Goal: Download file/media

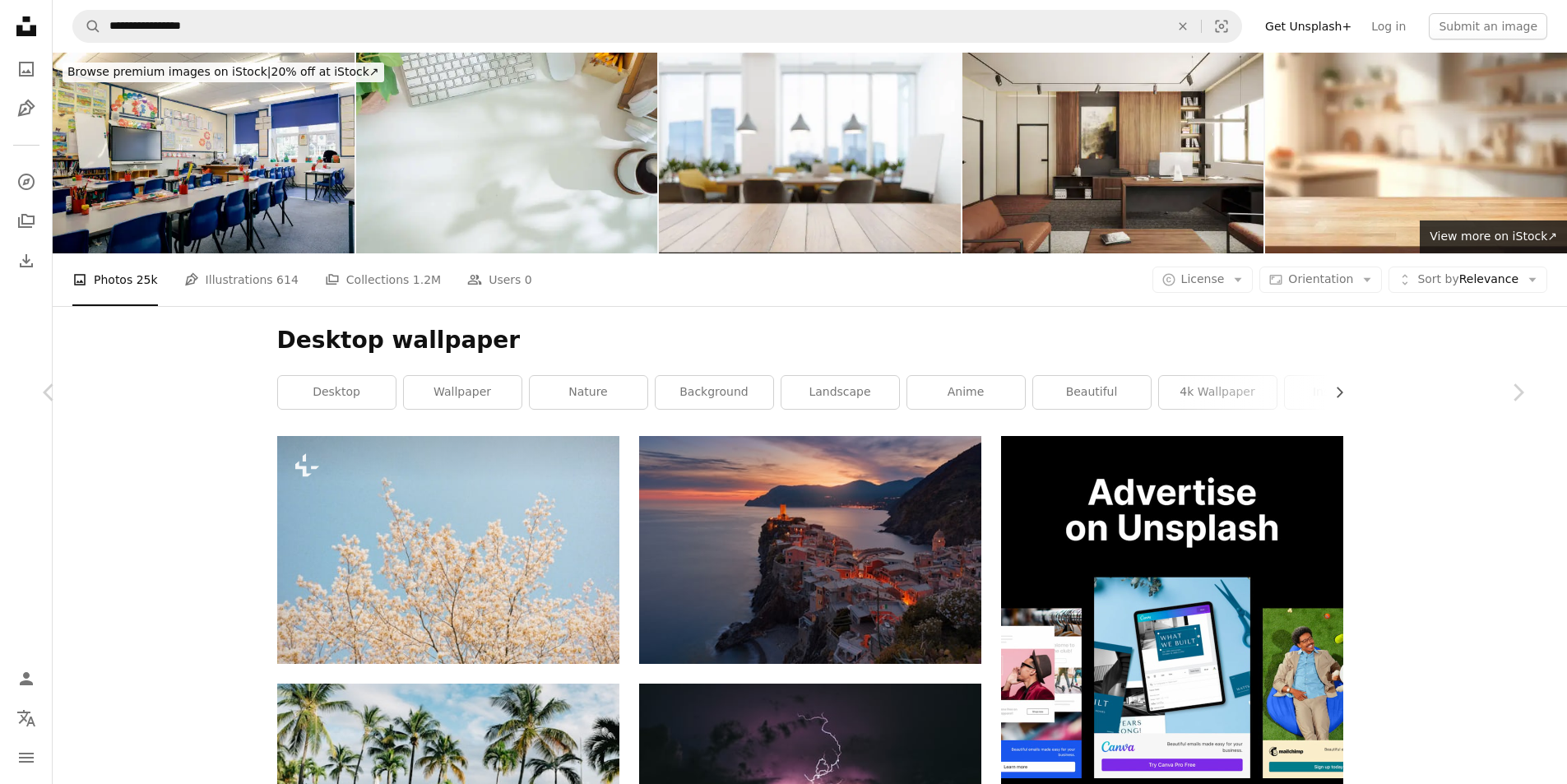
scroll to position [11017, 0]
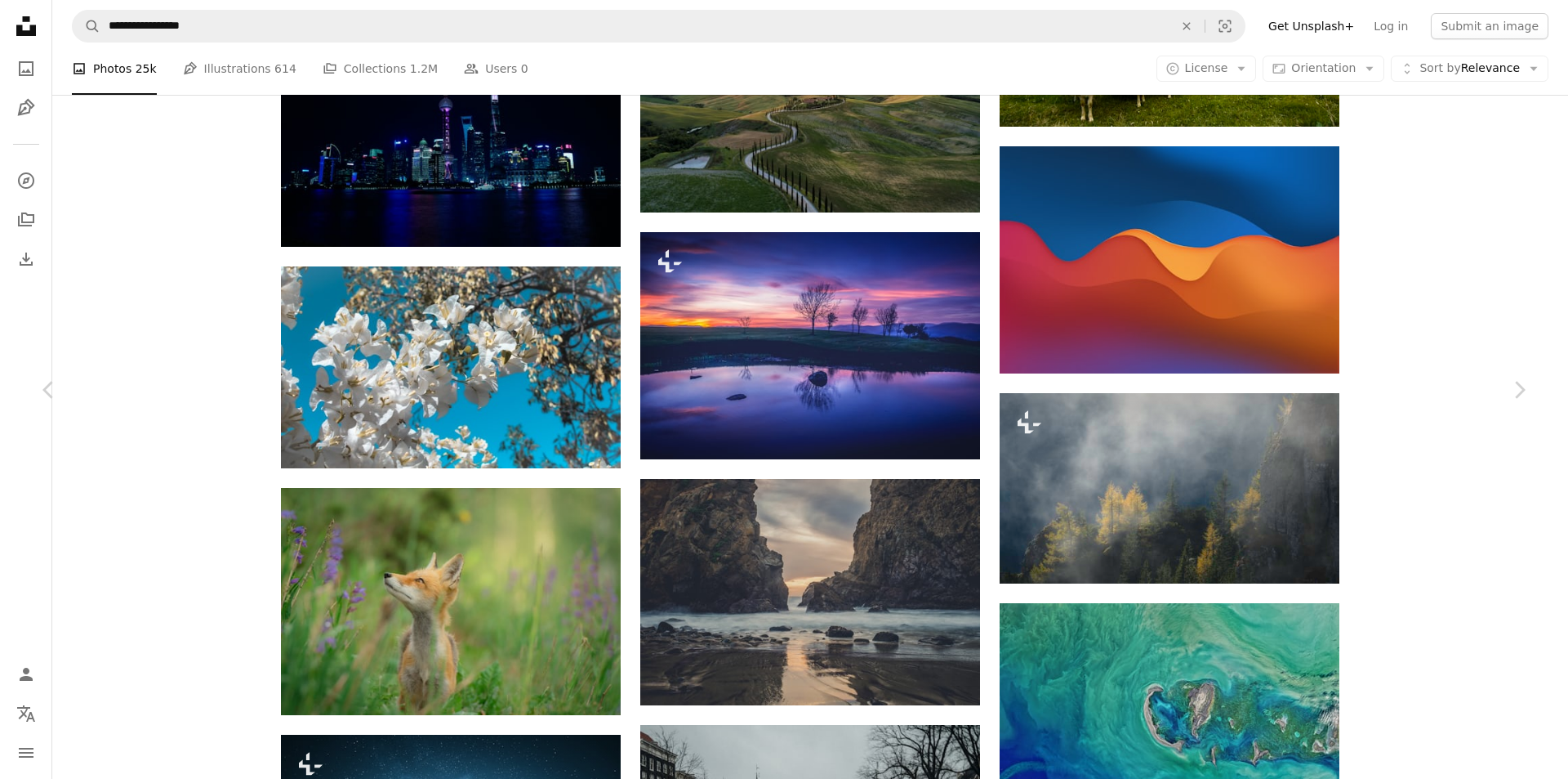
click at [7, 11] on button "An X shape" at bounding box center [17, 17] width 20 height 20
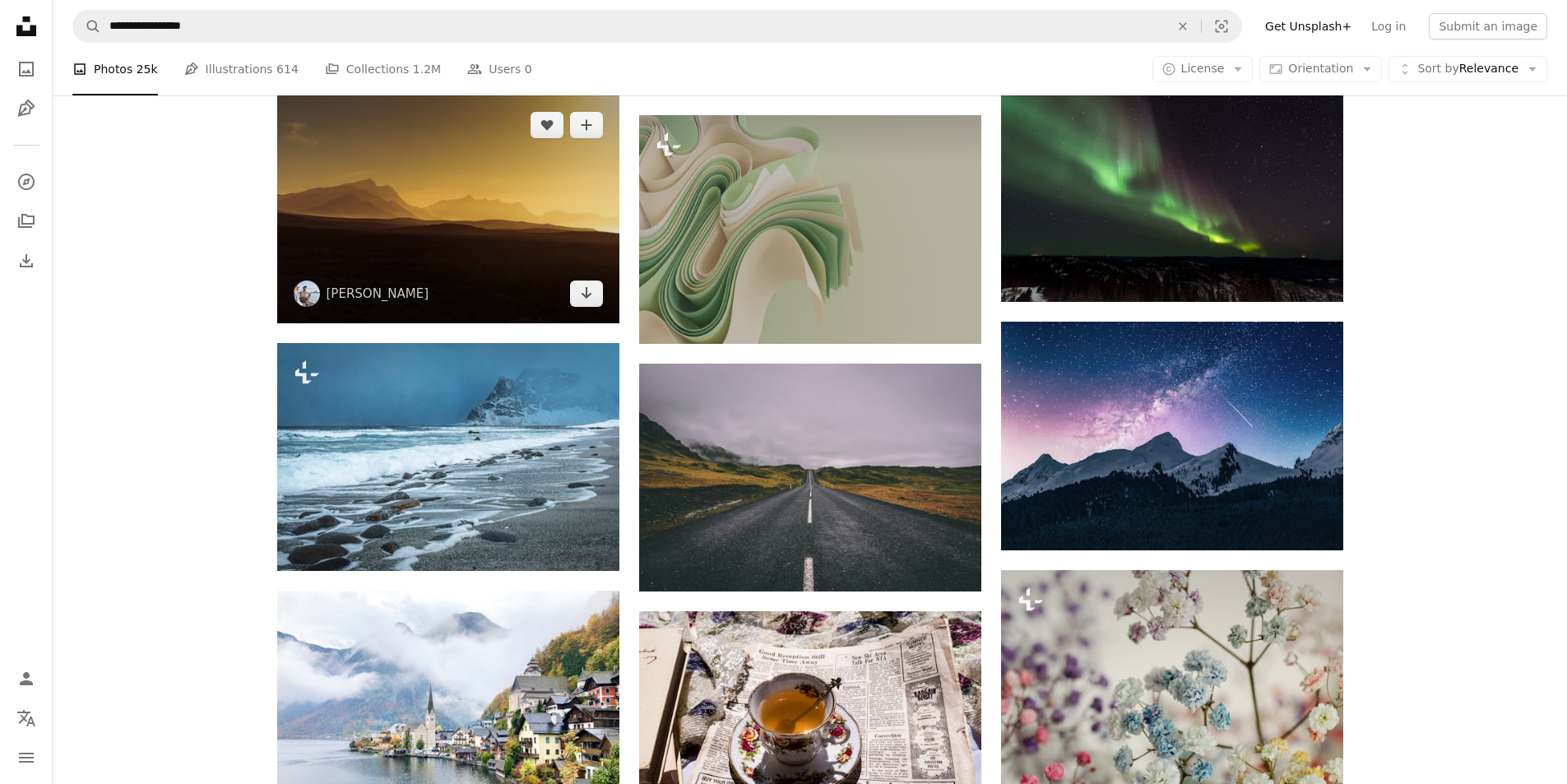
scroll to position [15456, 0]
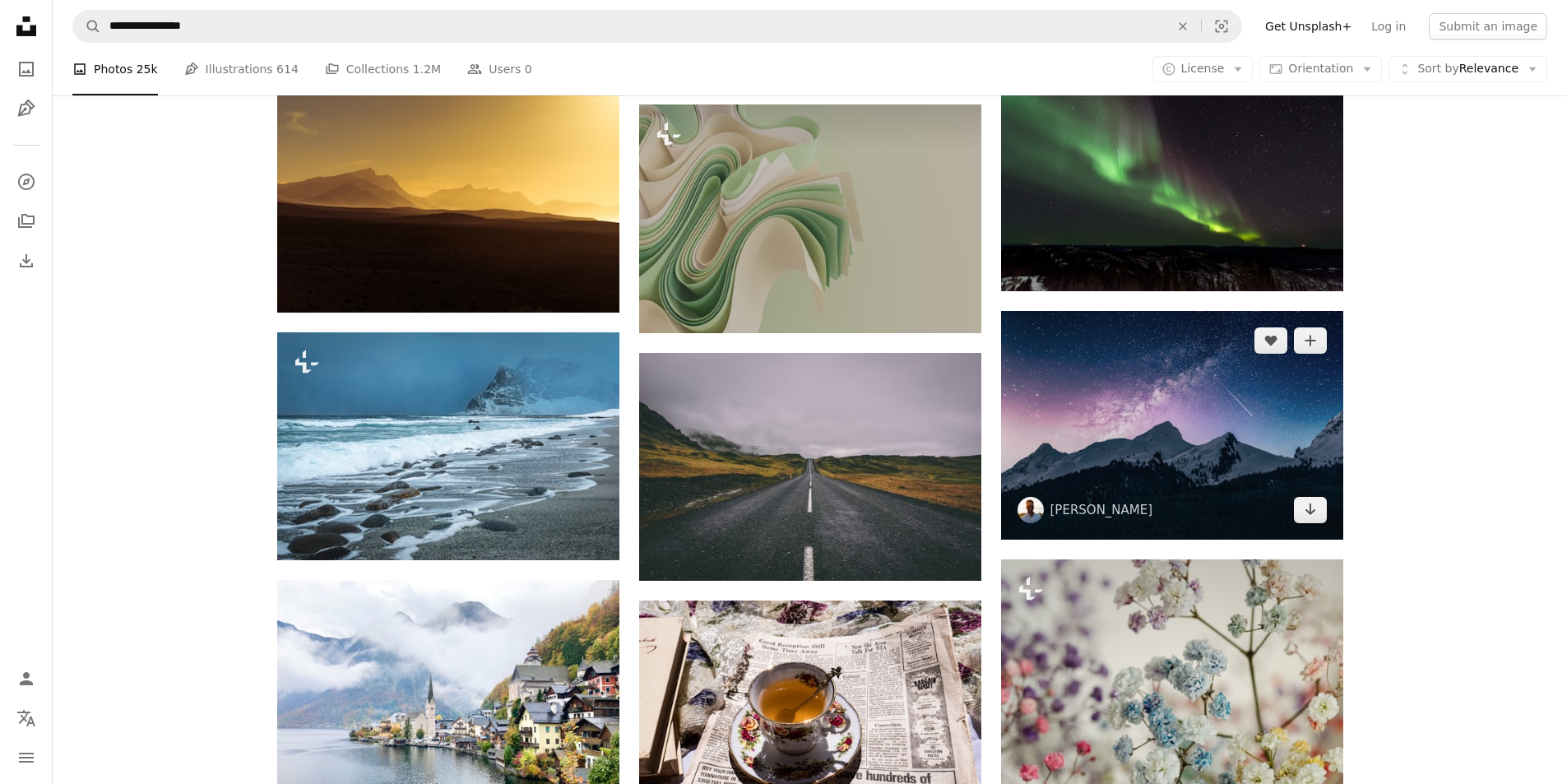
click at [1118, 399] on img at bounding box center [1172, 425] width 342 height 229
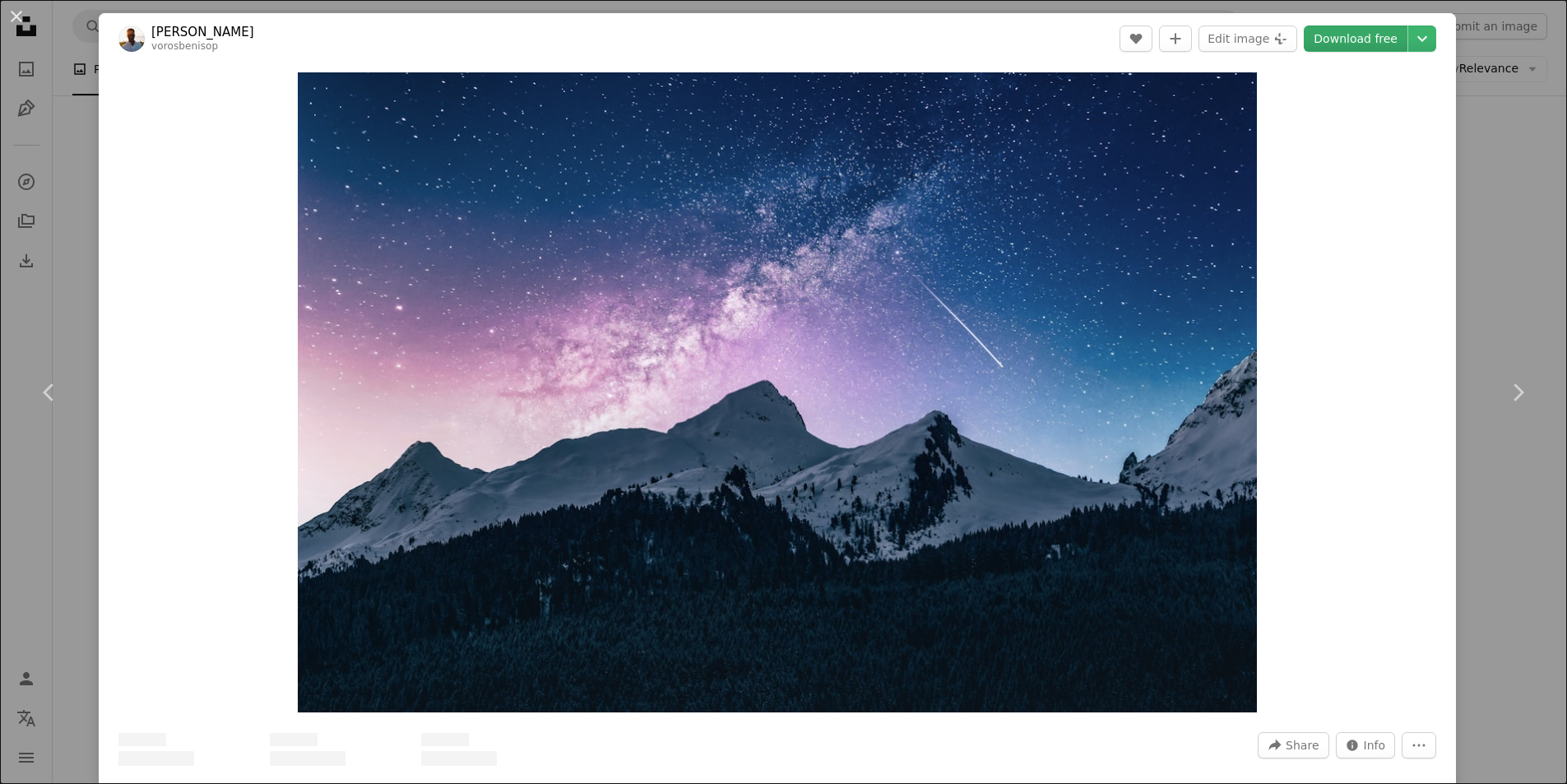
click at [1391, 39] on link "Download free" at bounding box center [1355, 39] width 103 height 26
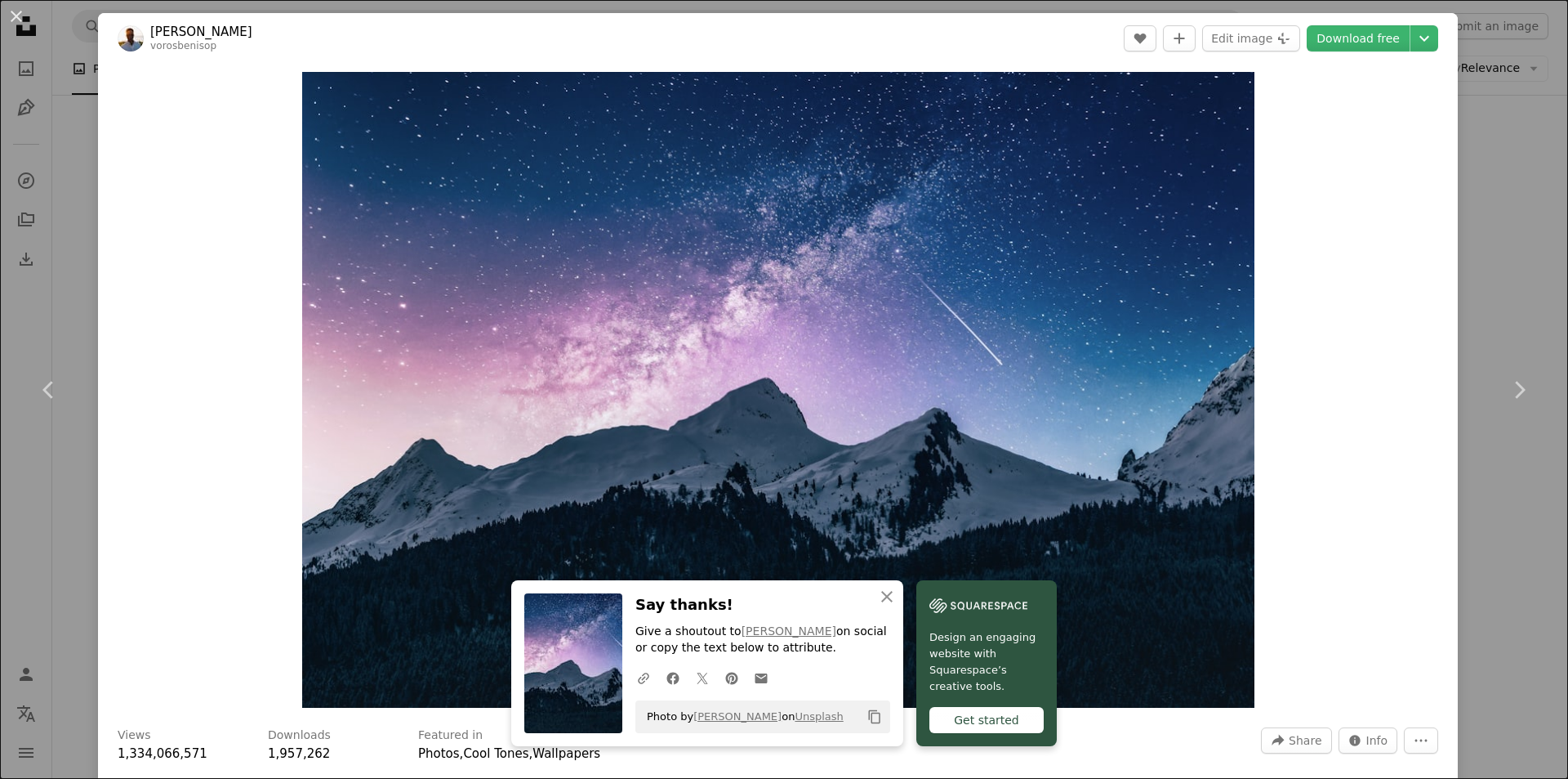
drag, startPoint x: 12, startPoint y: 14, endPoint x: 23, endPoint y: 23, distance: 14.2
click at [22, 20] on button "An X shape" at bounding box center [17, 17] width 20 height 20
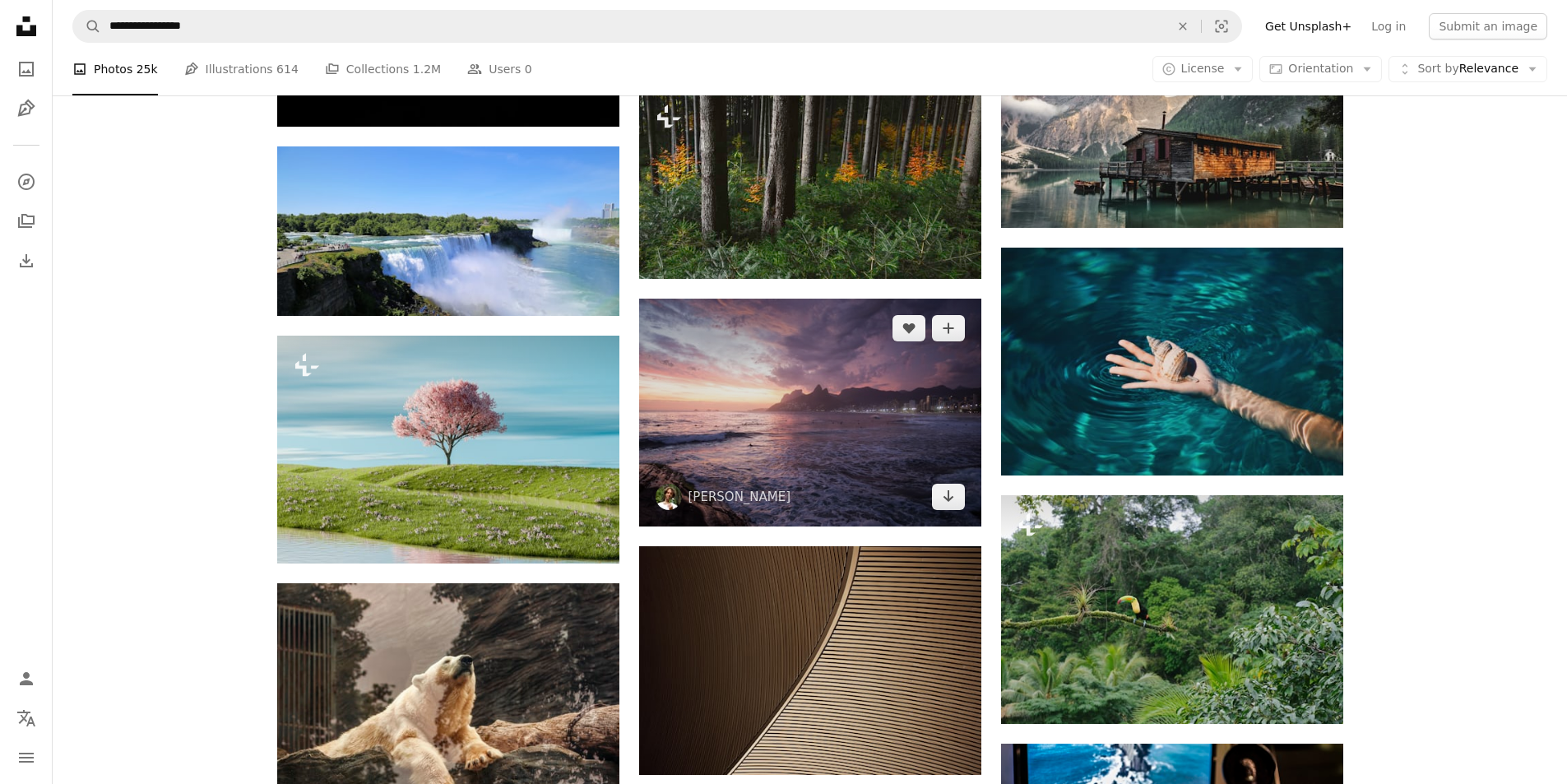
scroll to position [18828, 0]
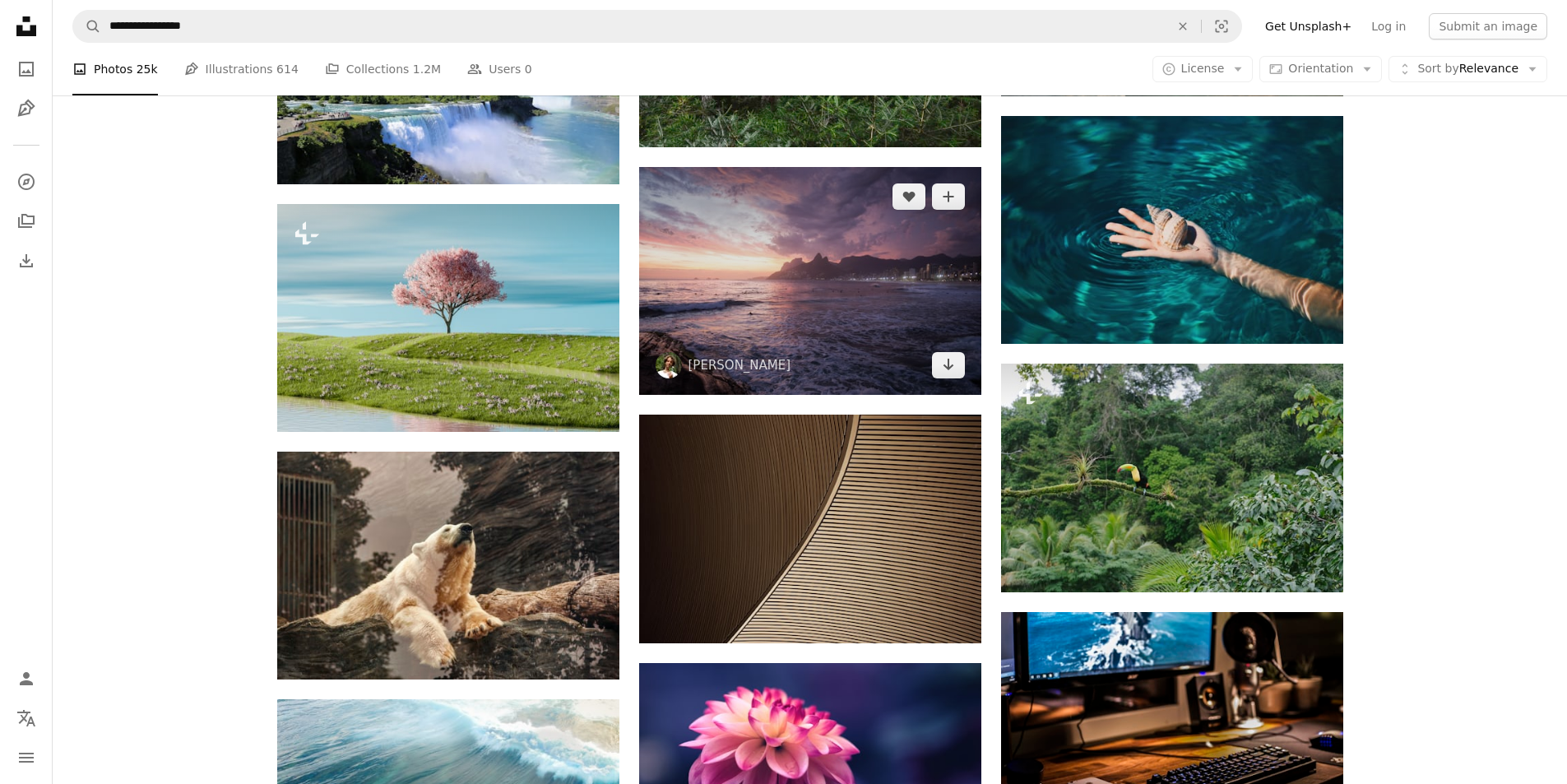
click at [795, 349] on img at bounding box center [810, 280] width 342 height 228
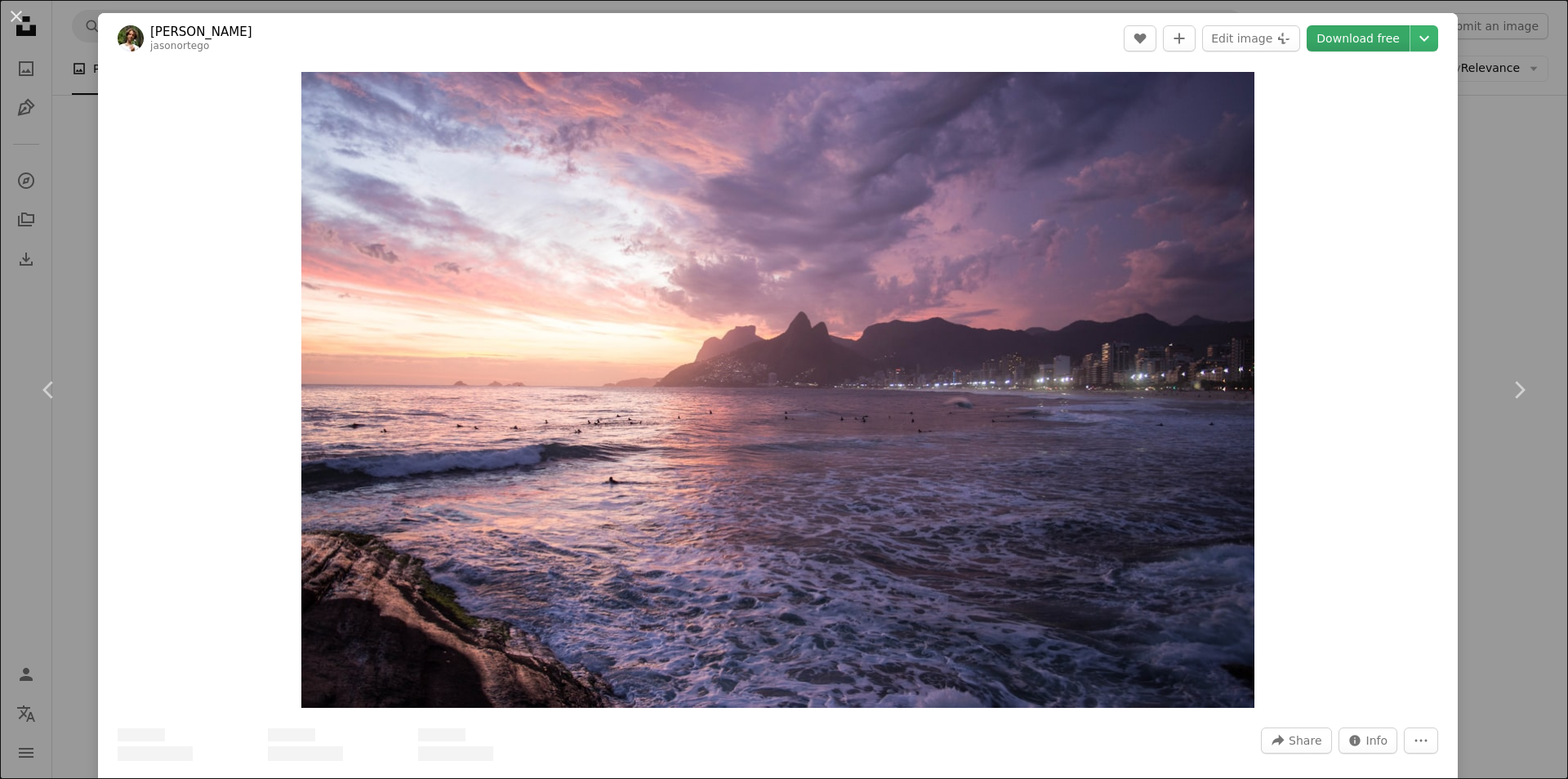
click at [1328, 46] on link "Download free" at bounding box center [1358, 39] width 103 height 26
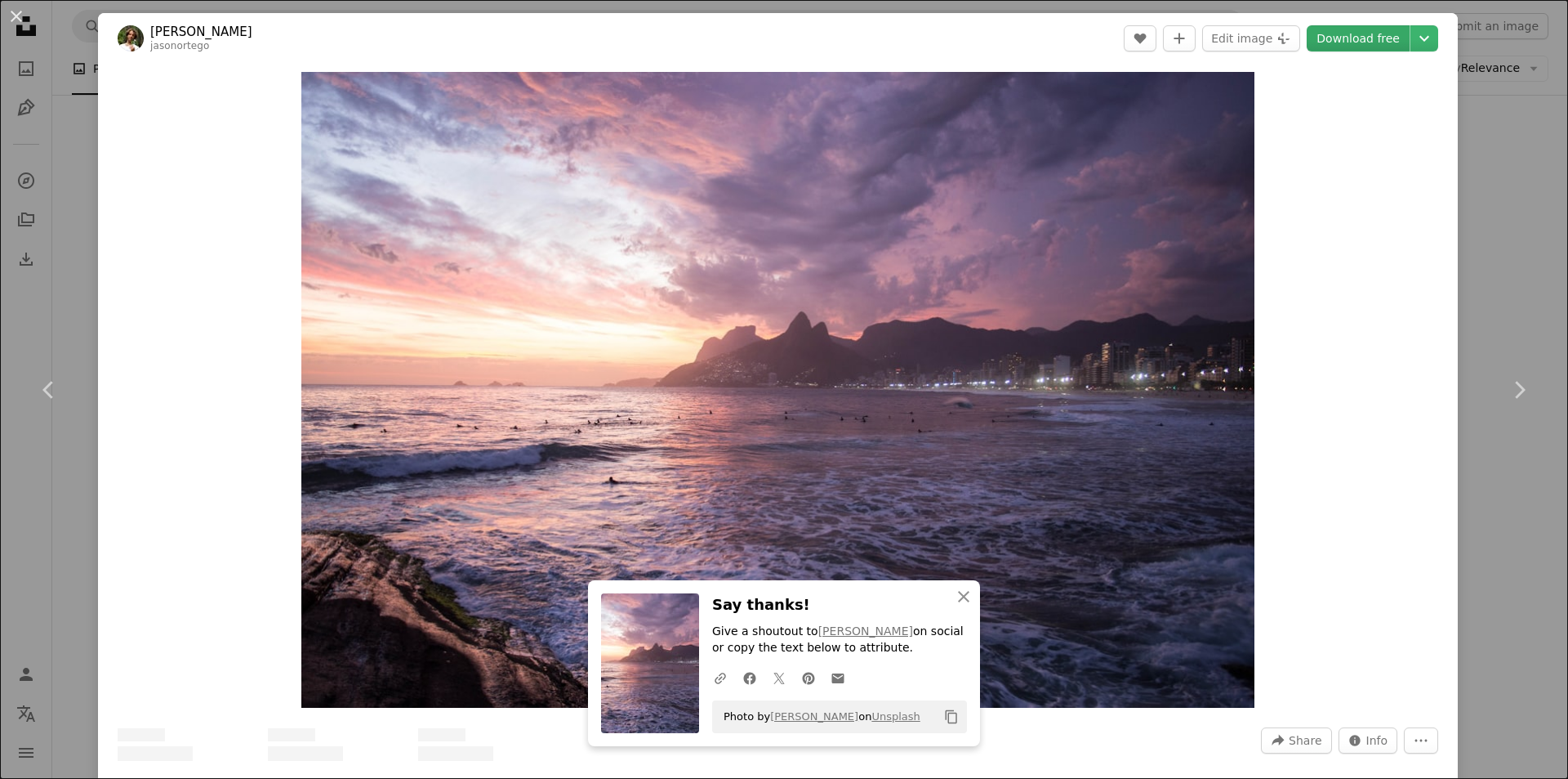
click at [1335, 39] on link "Download free" at bounding box center [1358, 39] width 103 height 26
click at [655, 627] on img at bounding box center [649, 662] width 98 height 139
click at [1288, 41] on button "Edit image Plus sign for Unsplash+" at bounding box center [1250, 39] width 98 height 26
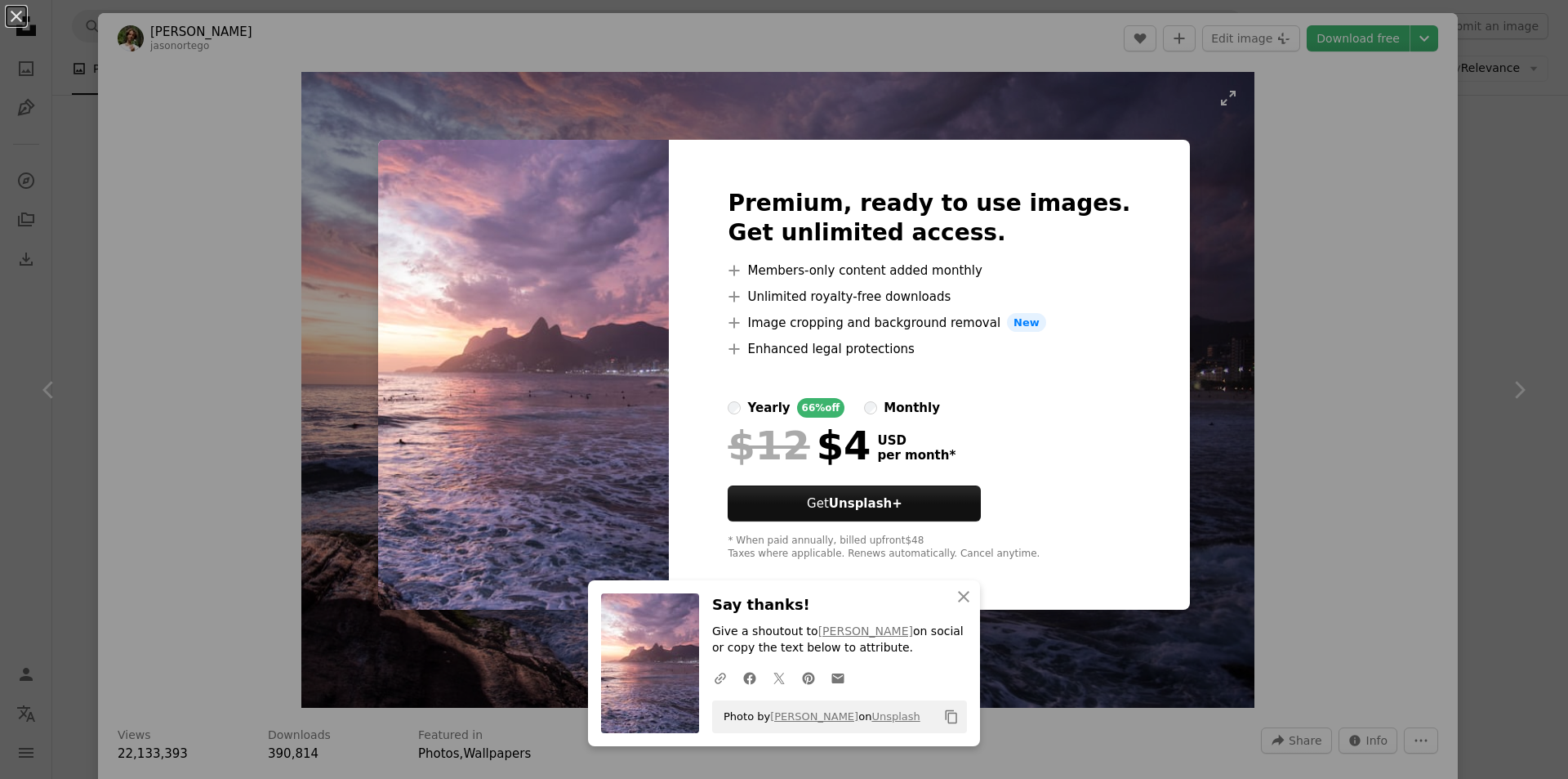
drag, startPoint x: 1253, startPoint y: 329, endPoint x: 1152, endPoint y: 583, distance: 273.3
click at [1253, 329] on div "An X shape Premium, ready to use images. Get unlimited access. A plus sign Memb…" at bounding box center [784, 389] width 1568 height 779
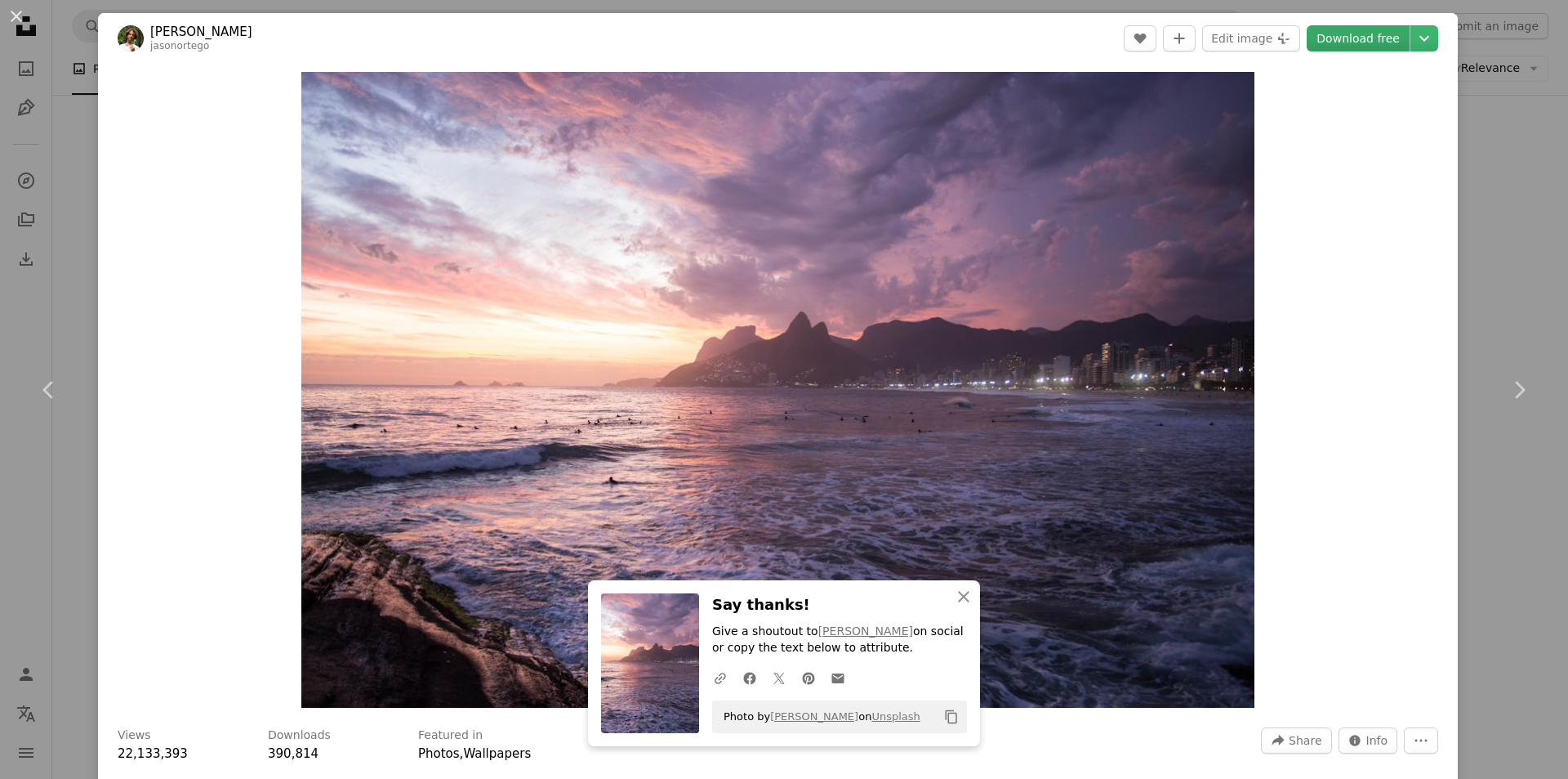
click at [1374, 39] on link "Download free" at bounding box center [1358, 39] width 103 height 26
click at [7, 26] on button "An X shape" at bounding box center [17, 17] width 20 height 20
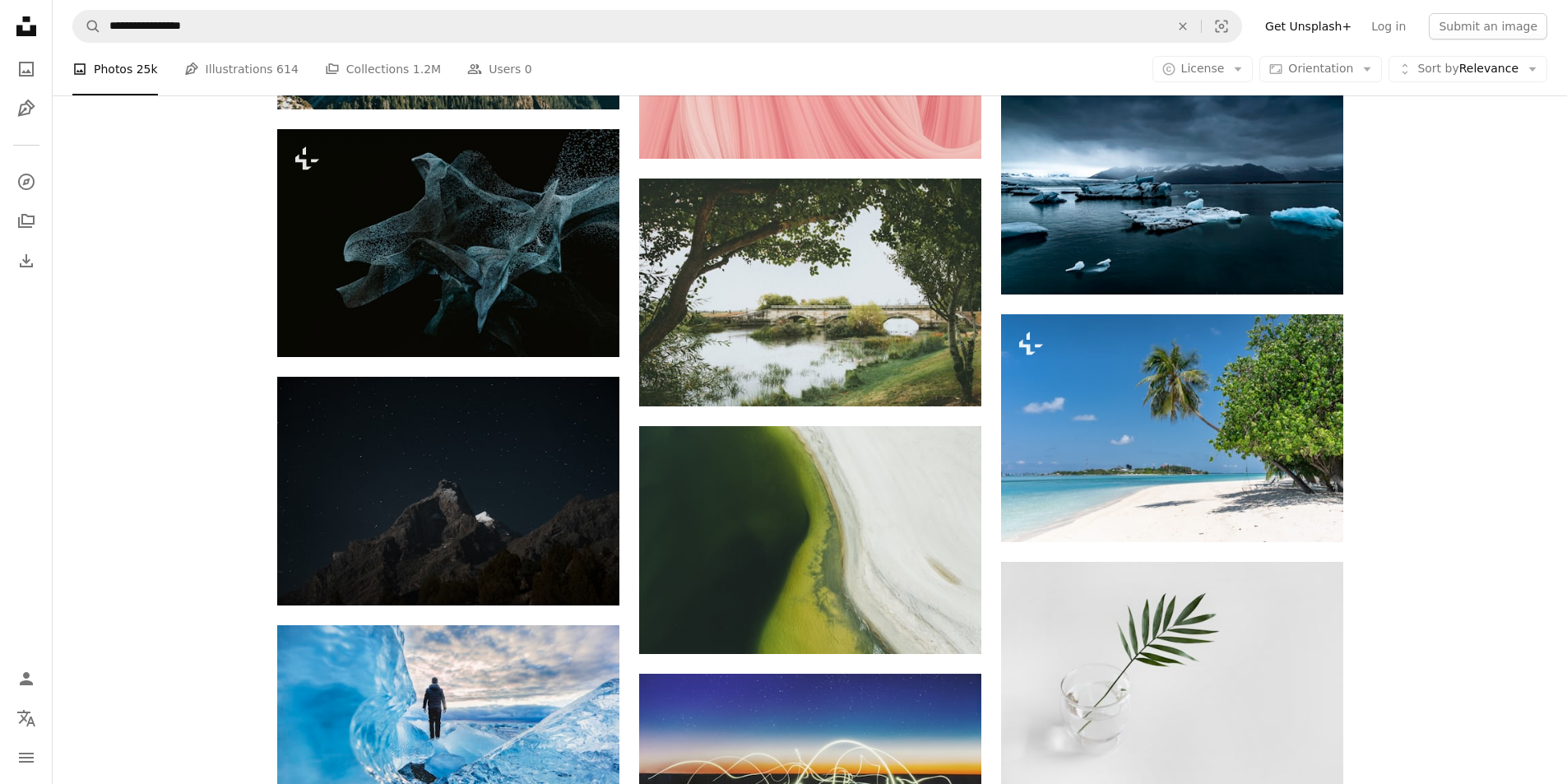
scroll to position [22899, 0]
